Goal: Book appointment/travel/reservation

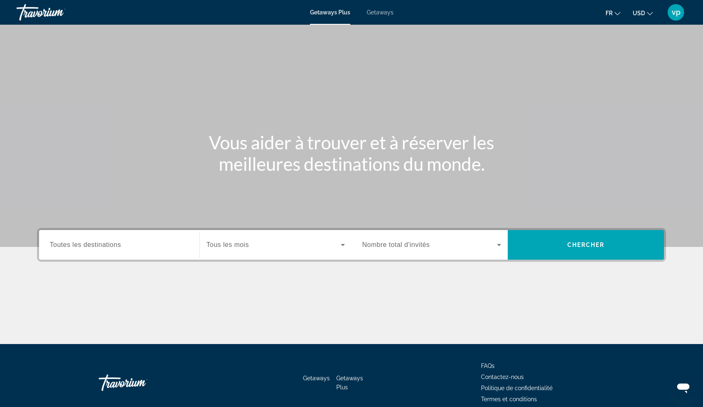
click at [378, 14] on span "Getaways" at bounding box center [380, 12] width 27 height 7
drag, startPoint x: 125, startPoint y: 272, endPoint x: 125, endPoint y: 264, distance: 7.8
click at [125, 265] on div "Destination Toutes les destinations Start Month Tous les mois Occupancy Nombre …" at bounding box center [352, 286] width 662 height 116
click at [136, 236] on div "Search widget" at bounding box center [119, 244] width 139 height 23
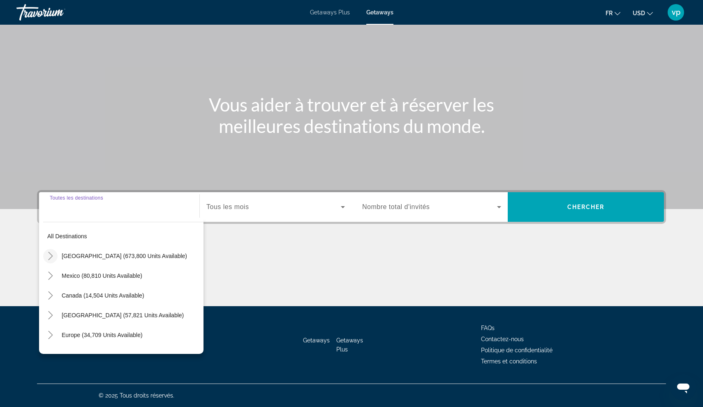
click at [48, 253] on icon "Toggle United States (673,800 units available)" at bounding box center [50, 256] width 8 height 8
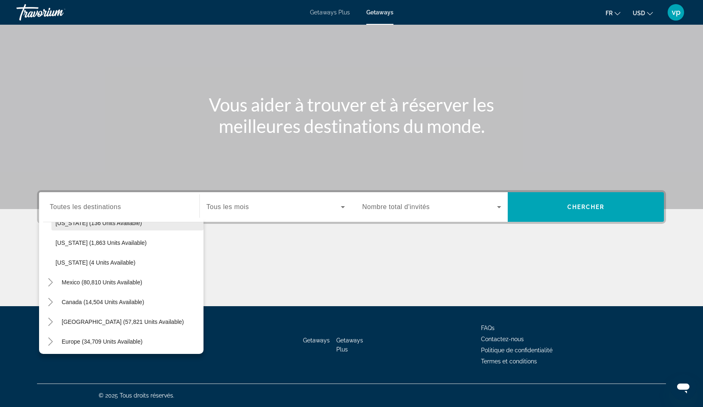
scroll to position [887, 0]
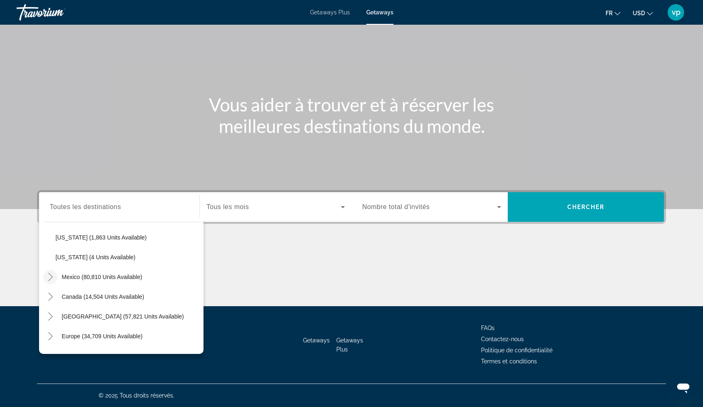
click at [53, 275] on icon "Toggle Mexico (80,810 units available)" at bounding box center [50, 277] width 8 height 8
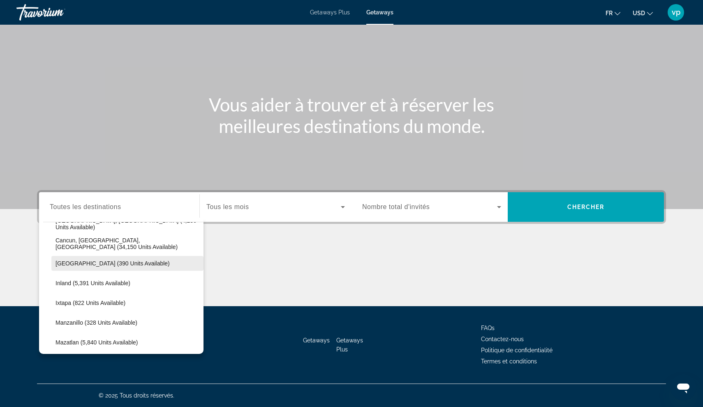
scroll to position [953, 0]
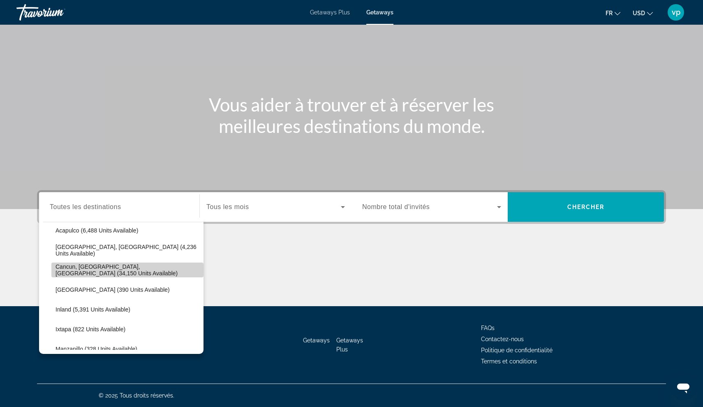
click at [111, 272] on span "Cancun, [GEOGRAPHIC_DATA], [GEOGRAPHIC_DATA] (34,150 units available)" at bounding box center [128, 269] width 144 height 13
type input "**********"
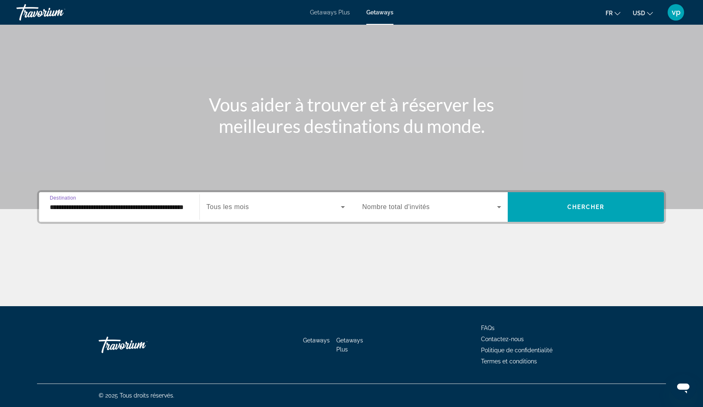
click at [340, 213] on div "Search widget" at bounding box center [275, 206] width 139 height 23
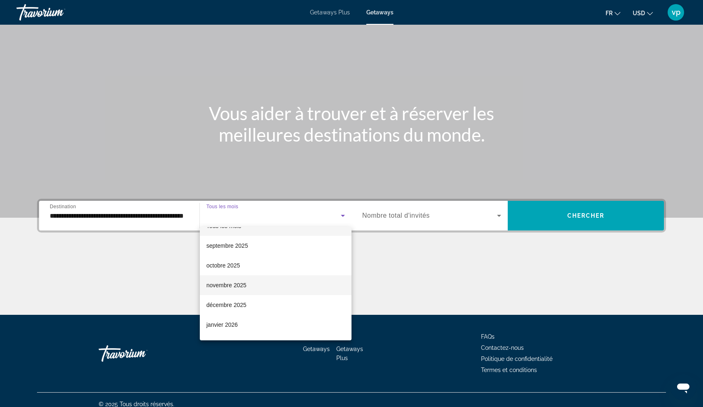
scroll to position [16, 0]
click at [242, 304] on span "décembre 2025" at bounding box center [226, 303] width 40 height 10
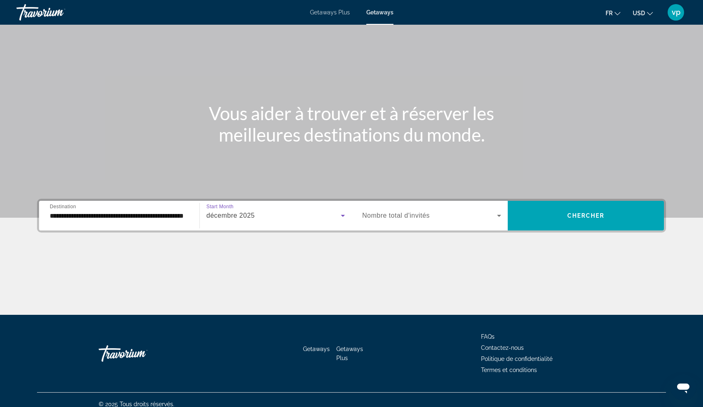
click at [488, 218] on span "Search widget" at bounding box center [429, 216] width 135 height 10
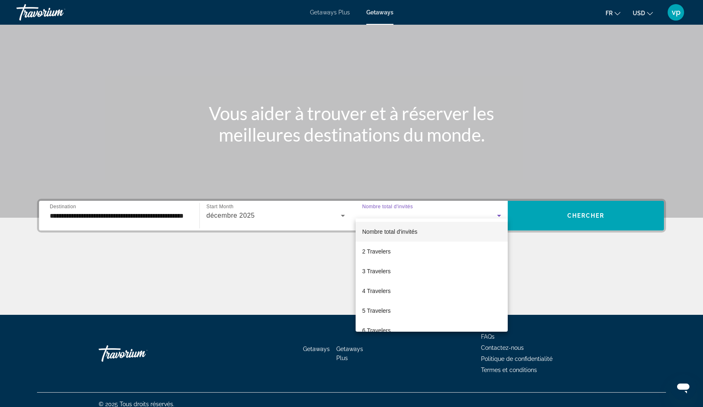
scroll to position [38, 0]
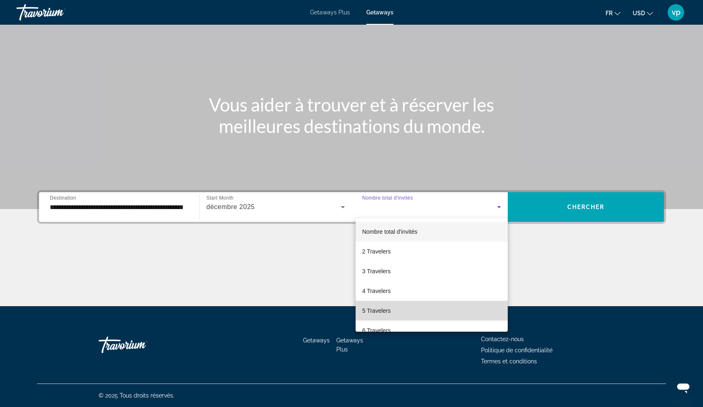
click at [377, 309] on span "5 Travelers" at bounding box center [376, 311] width 28 height 10
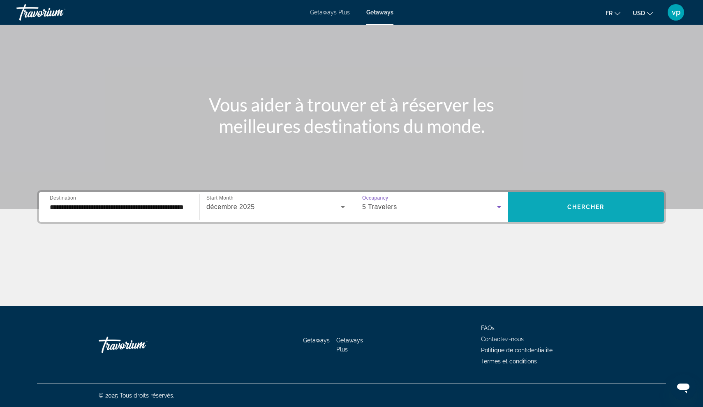
click at [562, 214] on span "Search widget" at bounding box center [586, 207] width 156 height 20
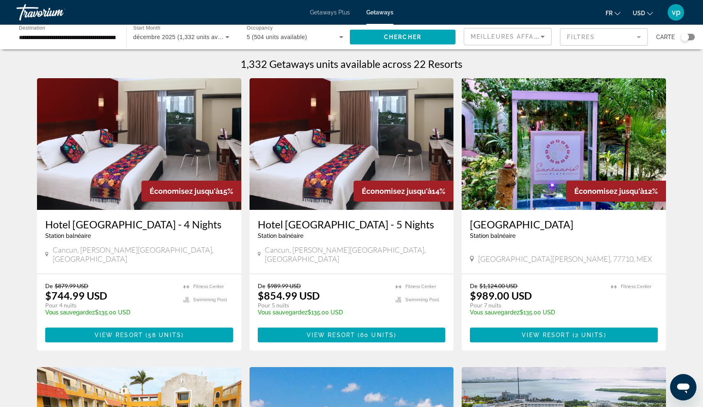
click at [542, 36] on icon "Sort by" at bounding box center [543, 37] width 4 height 2
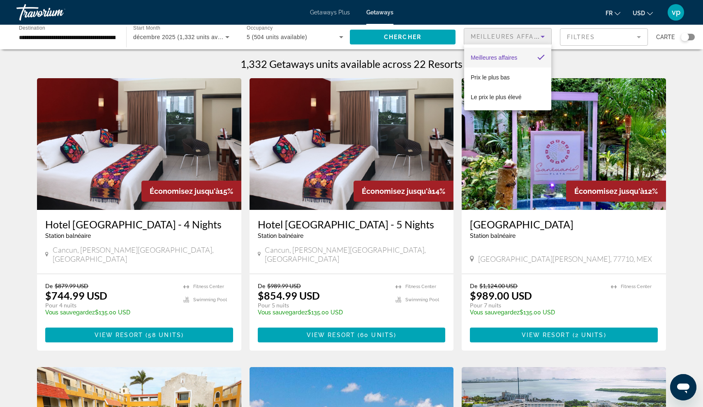
click at [526, 59] on mat-option "Meilleures affaires" at bounding box center [507, 58] width 87 height 20
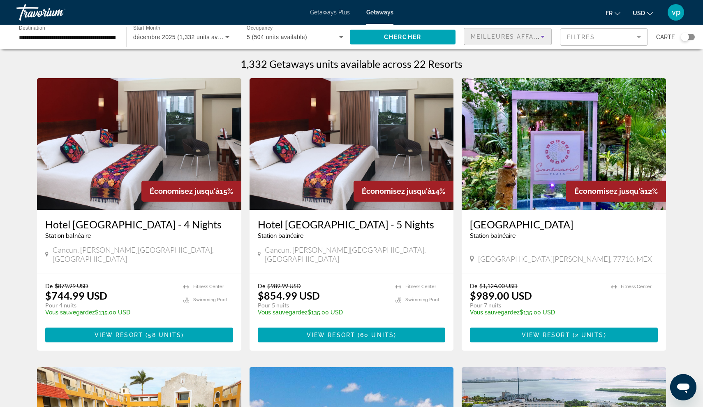
click at [117, 38] on div "**********" at bounding box center [67, 36] width 110 height 23
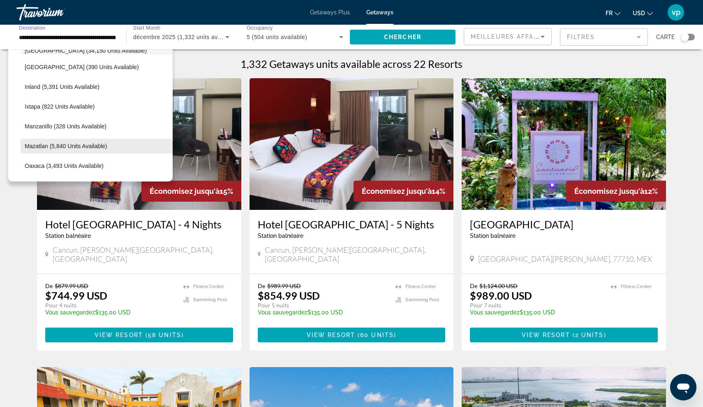
click at [56, 147] on span "Mazatlan (5,840 units available)" at bounding box center [66, 146] width 83 height 7
type input "**********"
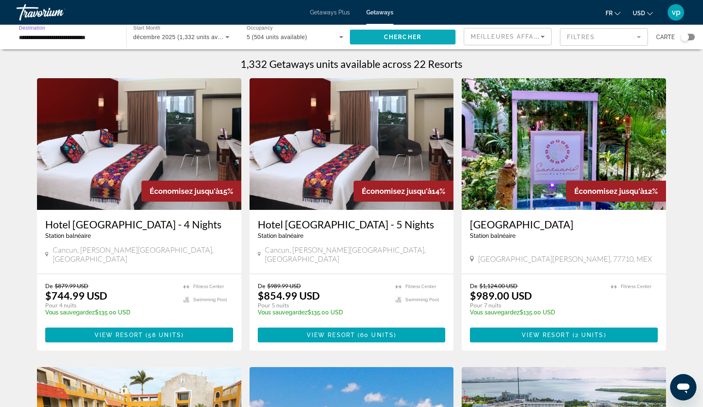
click at [435, 37] on span "Search widget" at bounding box center [403, 37] width 106 height 20
